Goal: Transaction & Acquisition: Book appointment/travel/reservation

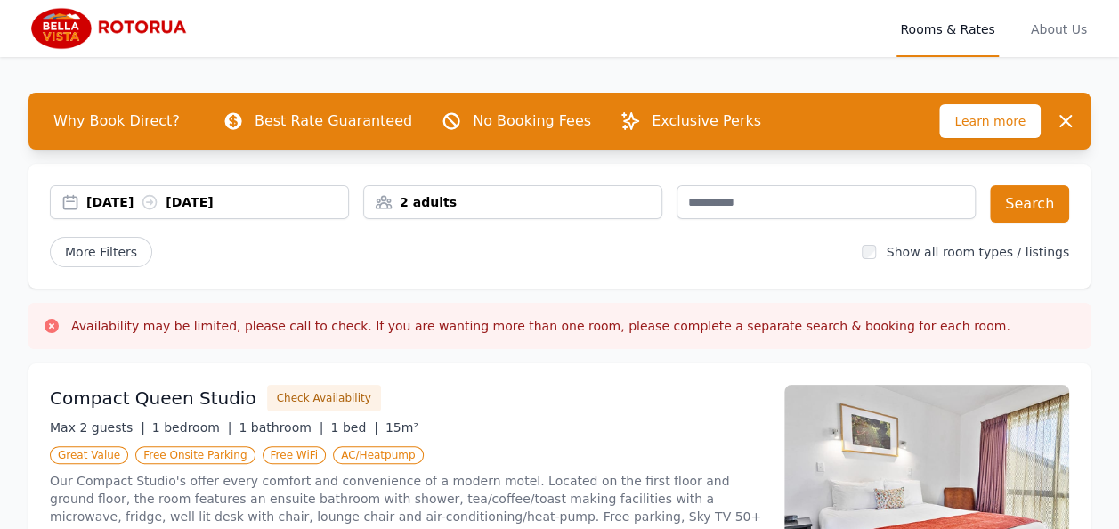
click at [458, 203] on div "2 adults" at bounding box center [512, 202] width 297 height 18
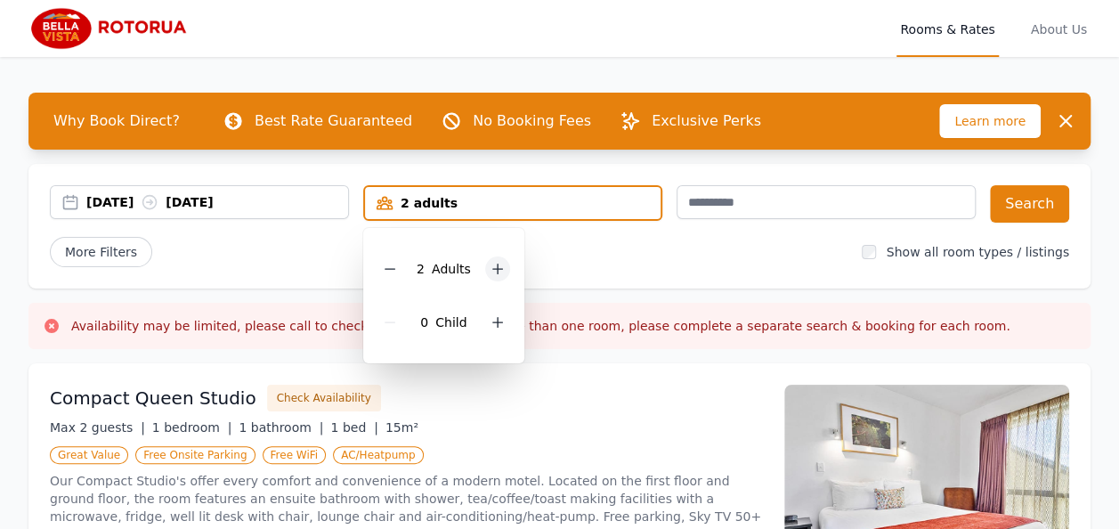
click at [498, 271] on icon at bounding box center [497, 269] width 14 height 14
click at [497, 330] on div at bounding box center [497, 322] width 25 height 25
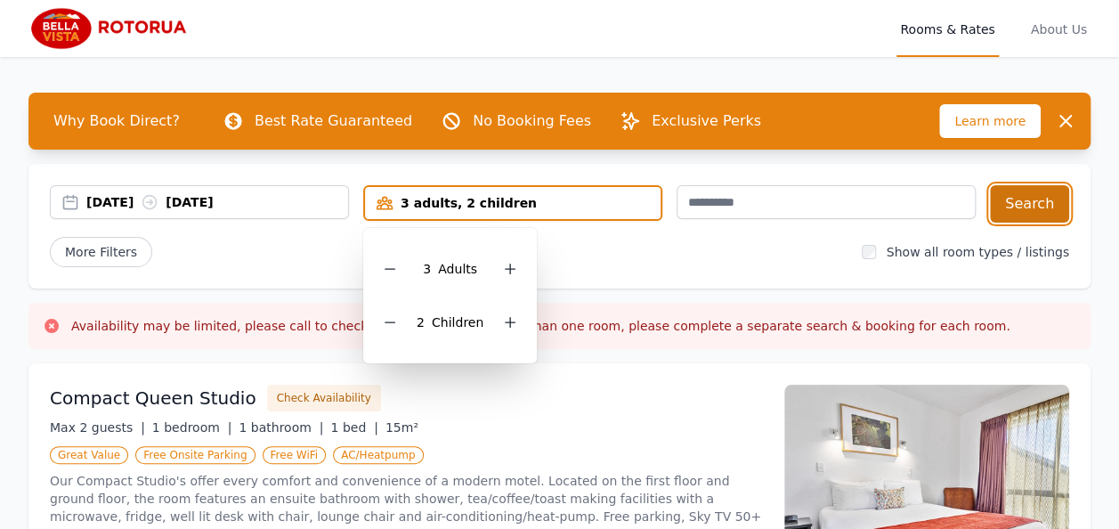
click at [1038, 199] on button "Search" at bounding box center [1029, 203] width 79 height 37
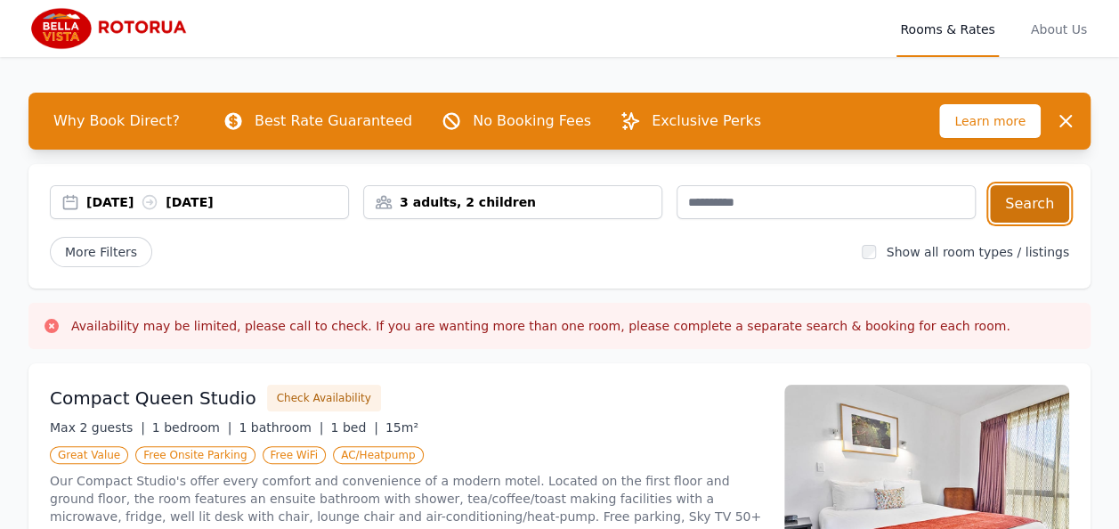
click at [1057, 198] on button "Search" at bounding box center [1029, 203] width 79 height 37
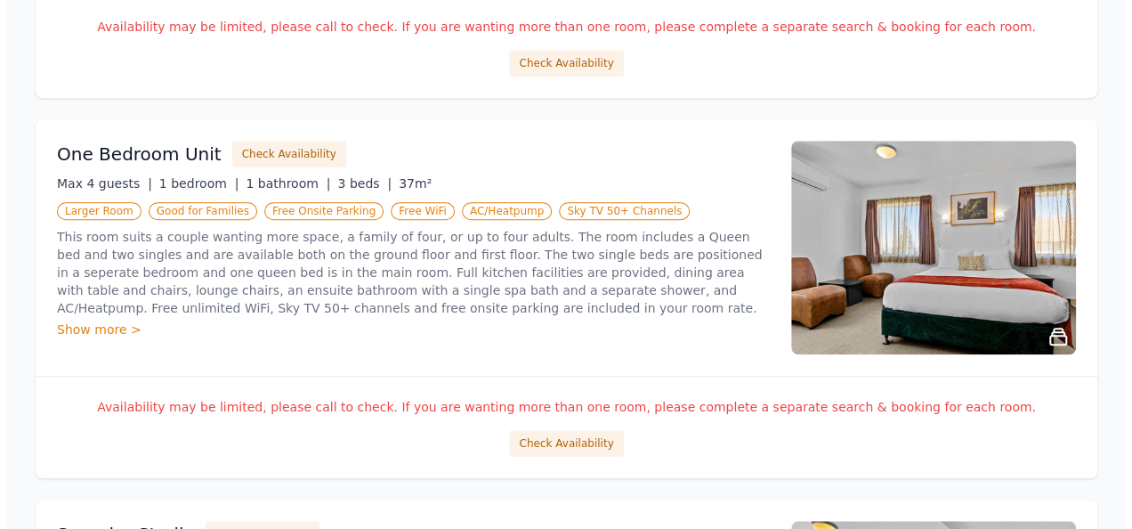
scroll to position [627, 0]
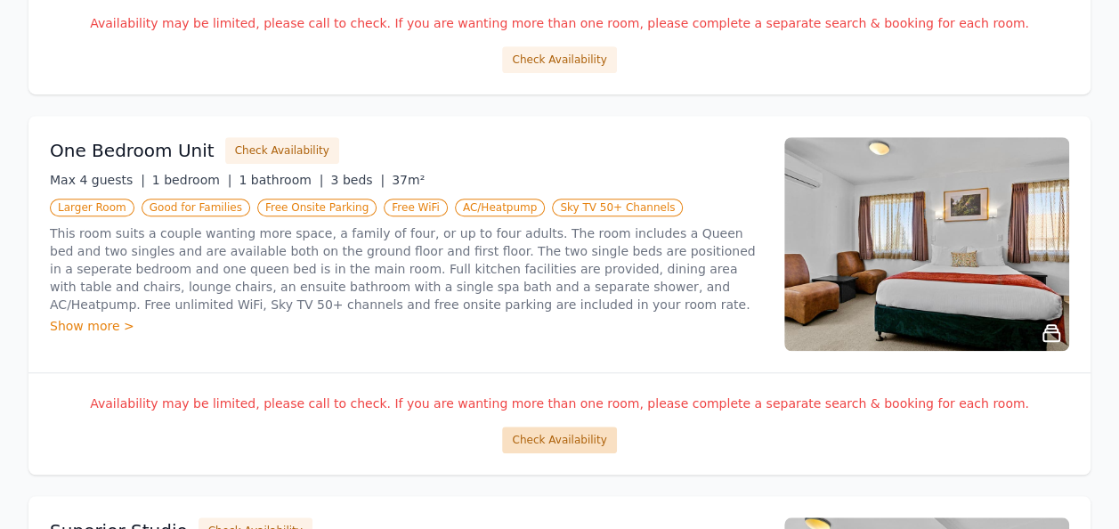
click at [561, 435] on button "Check Availability" at bounding box center [559, 439] width 114 height 27
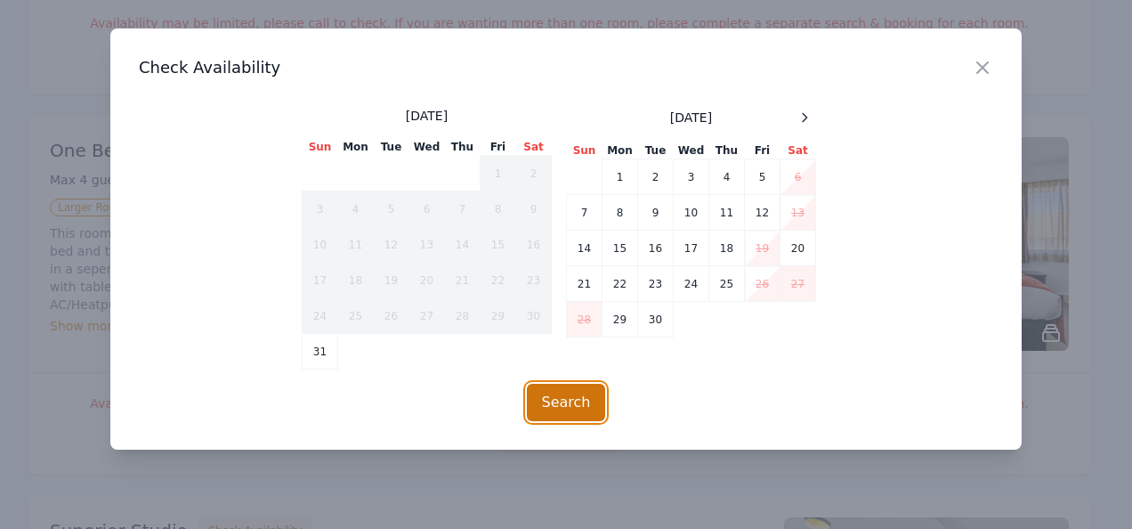
click at [578, 402] on button "Search" at bounding box center [566, 402] width 79 height 37
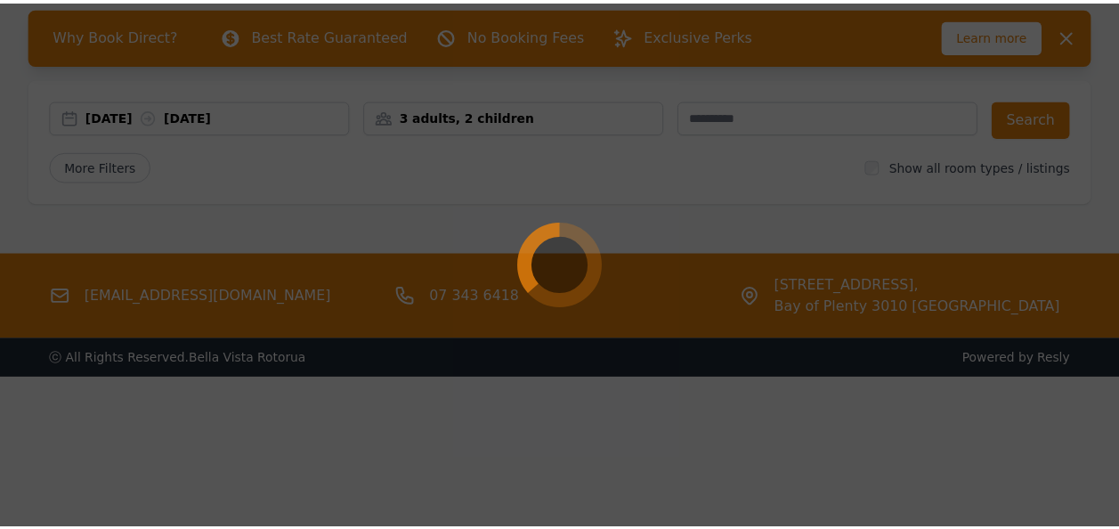
scroll to position [85, 0]
